Goal: Information Seeking & Learning: Check status

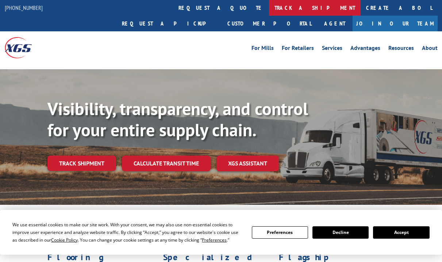
click at [269, 4] on link "track a shipment" at bounding box center [315, 8] width 92 height 16
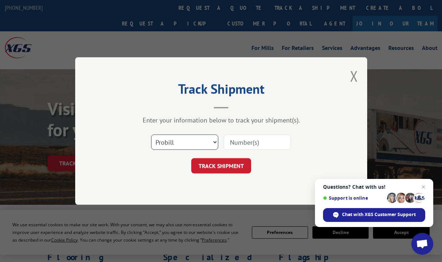
click at [215, 147] on select "Select category... Probill BOL PO" at bounding box center [184, 142] width 67 height 15
click at [216, 145] on select "Select category... Probill BOL PO" at bounding box center [184, 142] width 67 height 15
click at [267, 143] on input at bounding box center [257, 142] width 67 height 15
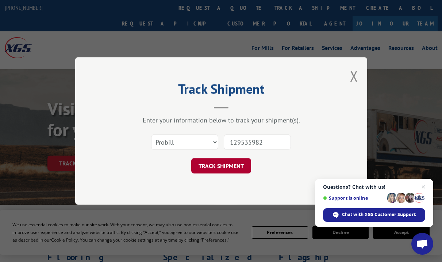
type input "129535982"
click at [220, 163] on button "TRACK SHIPMENT" at bounding box center [221, 165] width 60 height 15
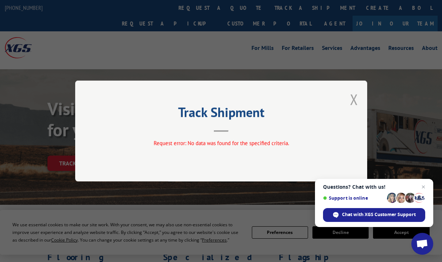
click at [356, 102] on button "Close modal" at bounding box center [354, 99] width 8 height 19
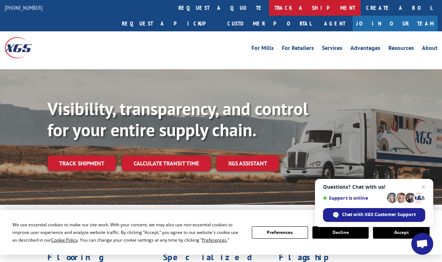
click at [269, 9] on link "track a shipment" at bounding box center [315, 8] width 92 height 16
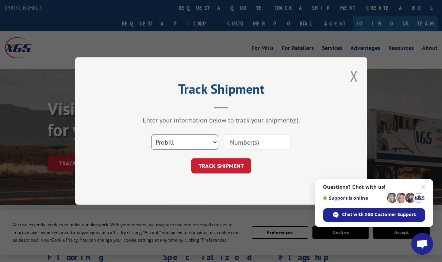
click at [213, 141] on select "Select category... Probill BOL PO" at bounding box center [184, 142] width 67 height 15
select select "bol"
click at [151, 135] on select "Select category... Probill BOL PO" at bounding box center [184, 142] width 67 height 15
click at [278, 141] on input at bounding box center [257, 142] width 67 height 15
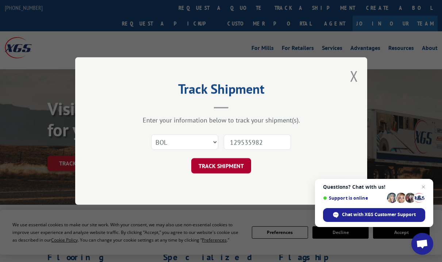
type input "129535982"
click at [243, 161] on button "TRACK SHIPMENT" at bounding box center [221, 165] width 60 height 15
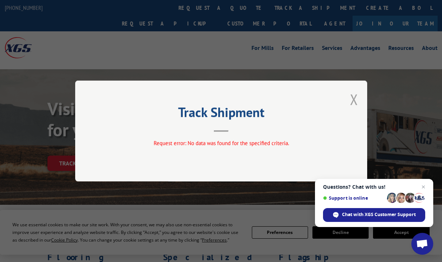
click at [357, 100] on button "Close modal" at bounding box center [354, 99] width 8 height 19
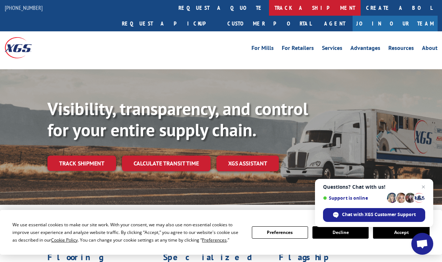
click at [269, 8] on link "track a shipment" at bounding box center [315, 8] width 92 height 16
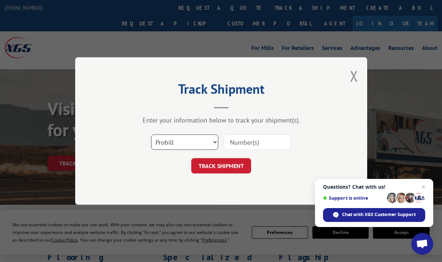
click at [214, 143] on select "Select category... Probill BOL PO" at bounding box center [184, 142] width 67 height 15
select select "po"
click at [151, 135] on select "Select category... Probill BOL PO" at bounding box center [184, 142] width 67 height 15
click at [277, 140] on input at bounding box center [257, 142] width 67 height 15
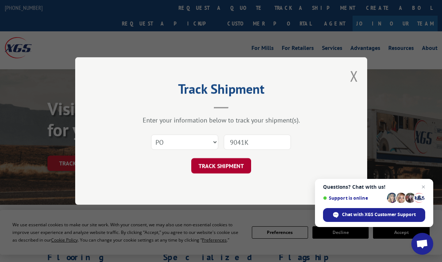
type input "9041K"
click at [214, 169] on button "TRACK SHIPMENT" at bounding box center [221, 165] width 60 height 15
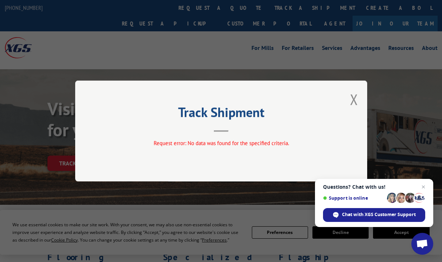
click at [348, 103] on div "Track Shipment Request error: No data was found for the specified criteria." at bounding box center [221, 131] width 292 height 101
click at [424, 186] on span "Close chat" at bounding box center [423, 187] width 9 height 9
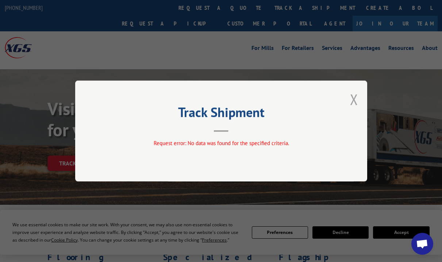
click at [353, 99] on button "Close modal" at bounding box center [354, 99] width 8 height 19
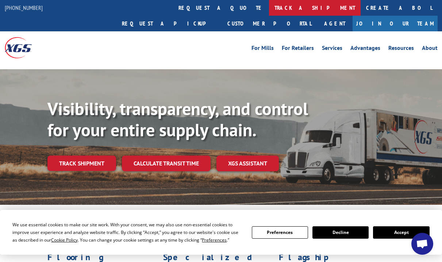
click at [269, 8] on link "track a shipment" at bounding box center [315, 8] width 92 height 16
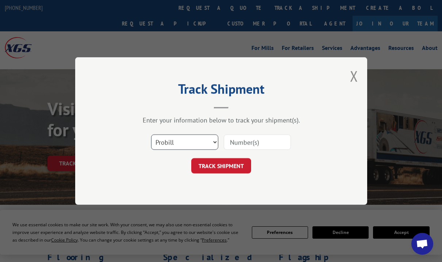
click at [214, 143] on select "Select category... Probill BOL PO" at bounding box center [184, 142] width 67 height 15
select select "bol"
click at [151, 135] on select "Select category... Probill BOL PO" at bounding box center [184, 142] width 67 height 15
click at [275, 144] on input at bounding box center [257, 142] width 67 height 15
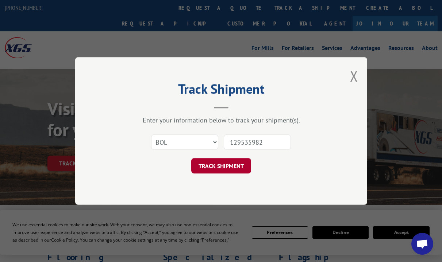
type input "129535982"
click at [222, 162] on button "TRACK SHIPMENT" at bounding box center [221, 165] width 60 height 15
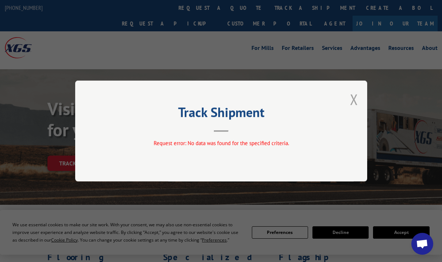
click at [354, 99] on button "Close modal" at bounding box center [354, 99] width 8 height 19
